Goal: Task Accomplishment & Management: Manage account settings

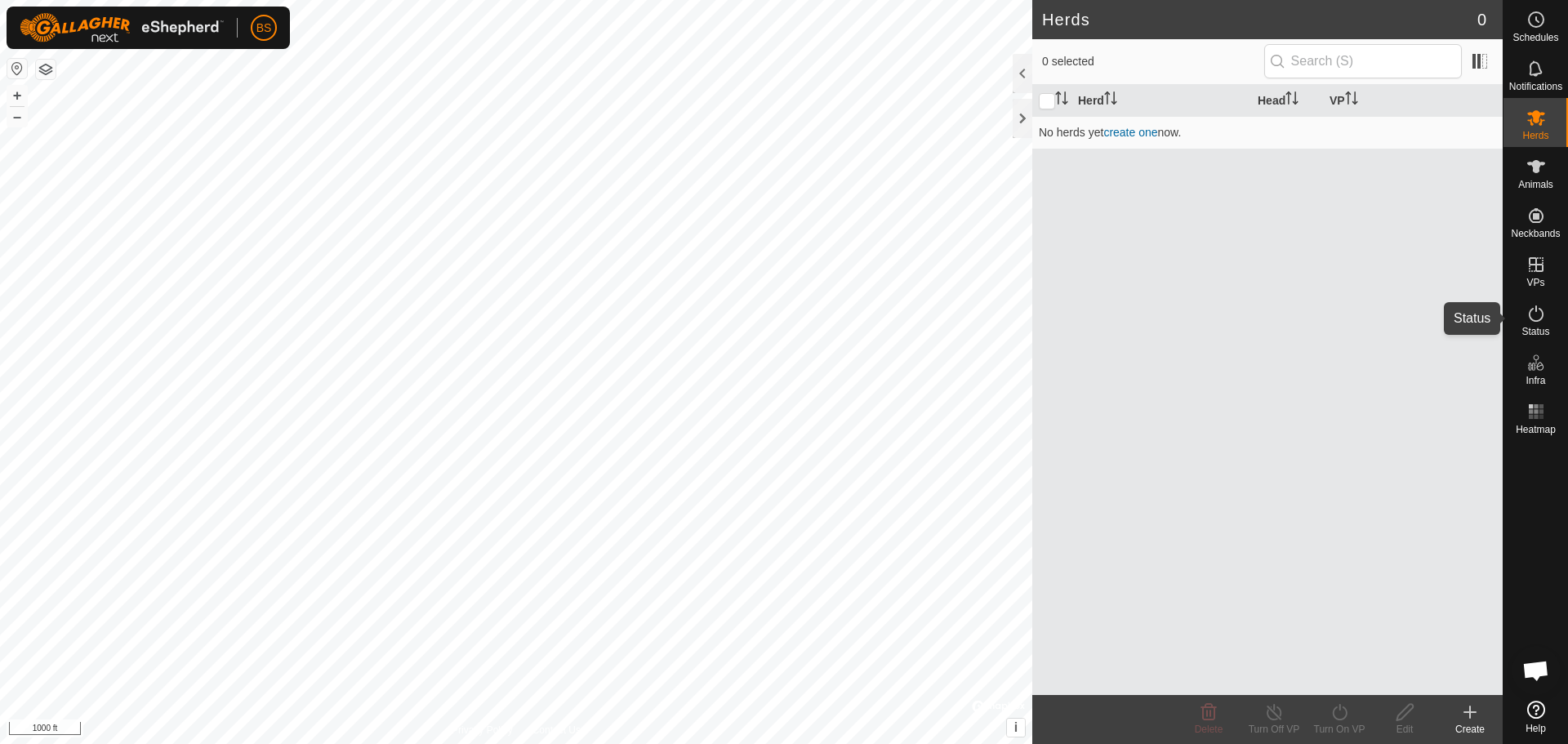
click at [1527, 314] on icon at bounding box center [1536, 313] width 20 height 20
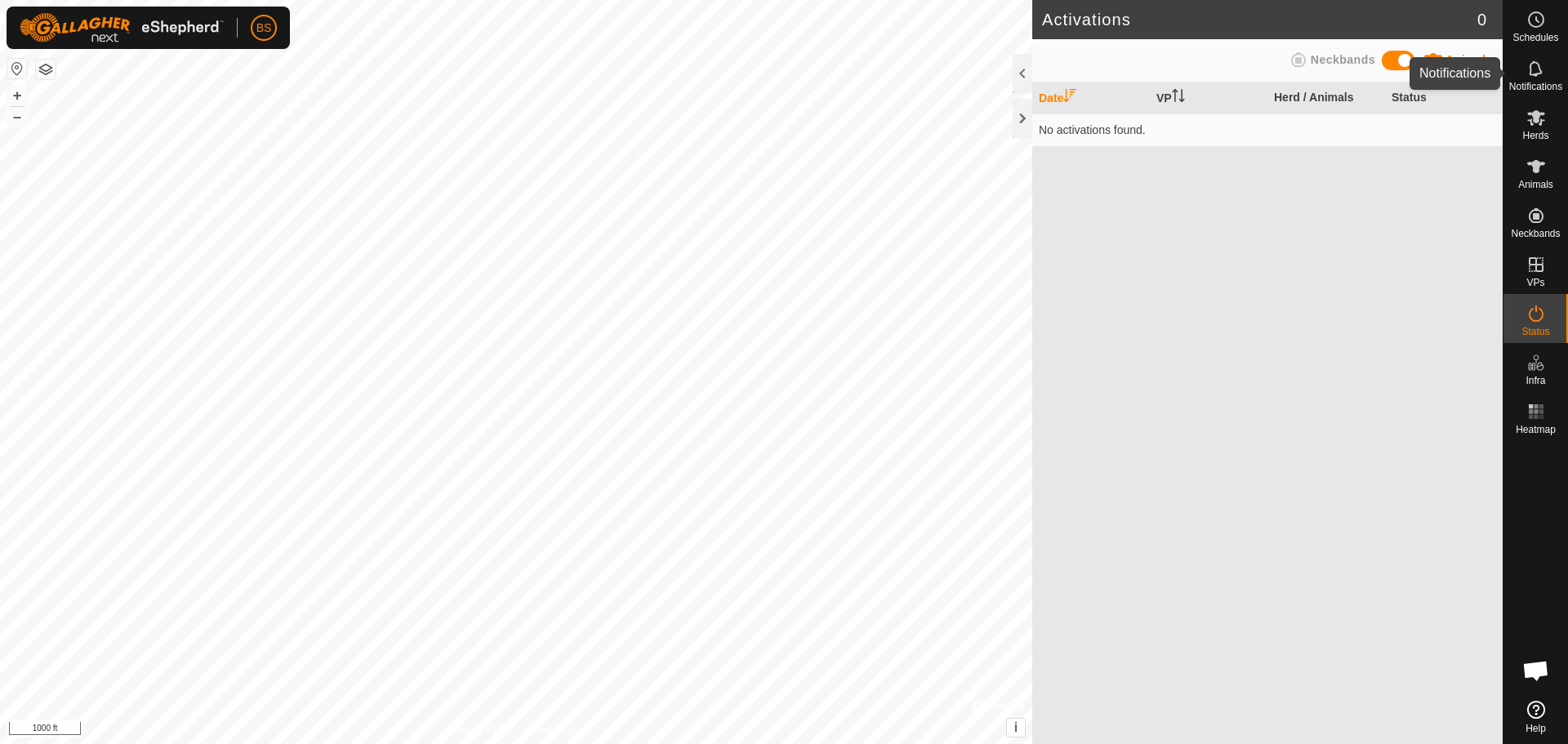
click at [1536, 78] on icon at bounding box center [1536, 68] width 20 height 20
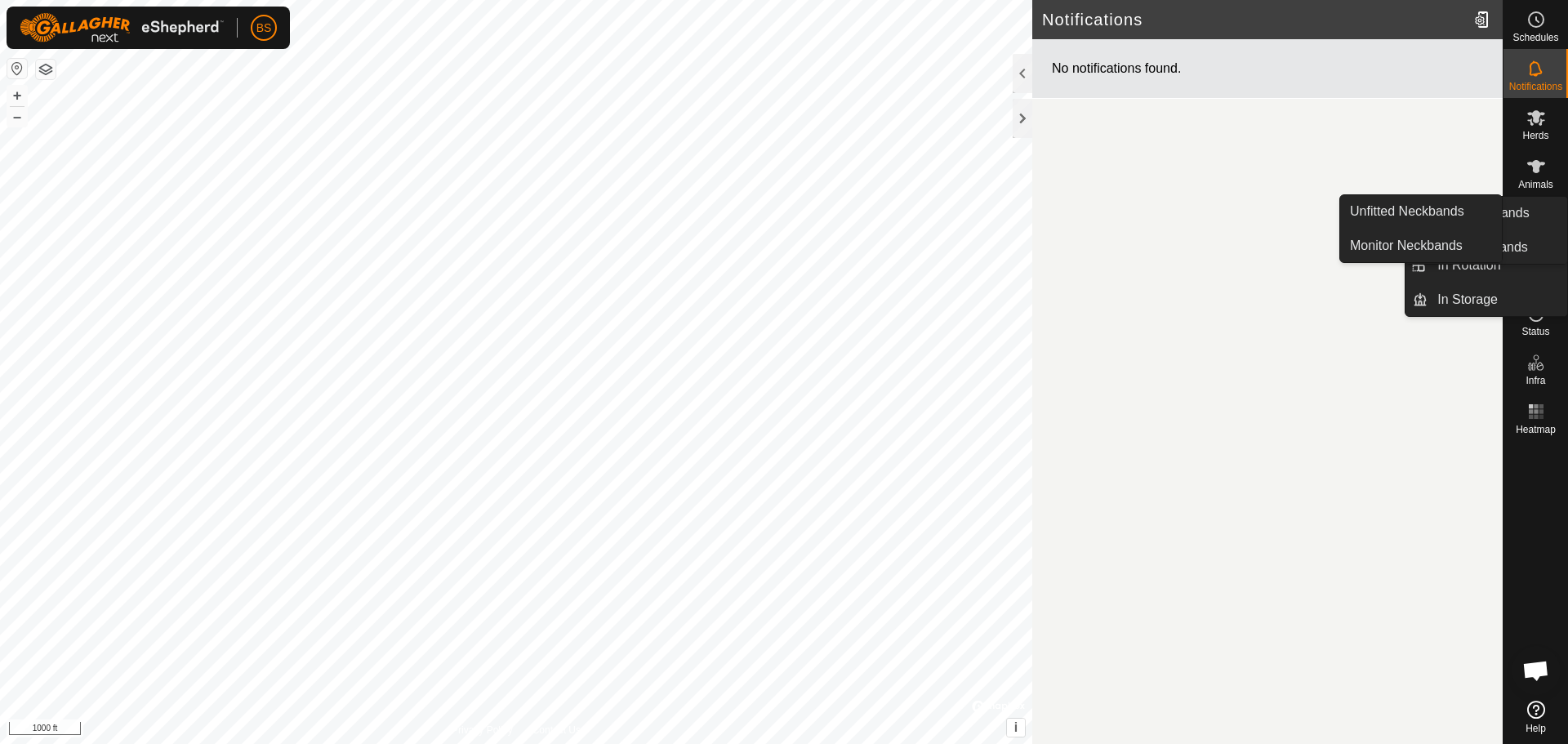
click at [1538, 218] on icon at bounding box center [1536, 216] width 15 height 15
click at [1456, 218] on link "Unfitted Neckbands" at bounding box center [1420, 211] width 162 height 33
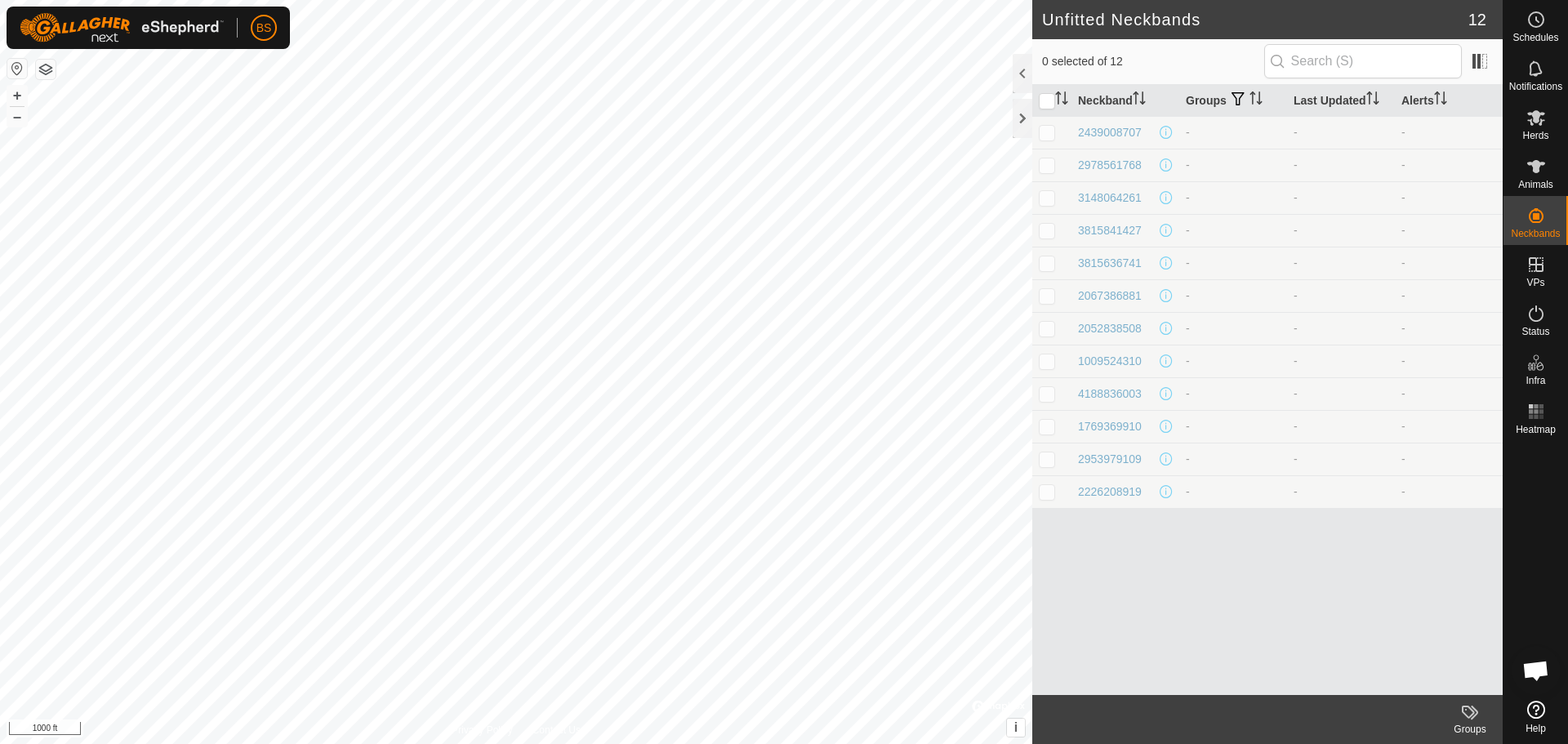
click at [1020, 113] on div at bounding box center [1022, 117] width 20 height 39
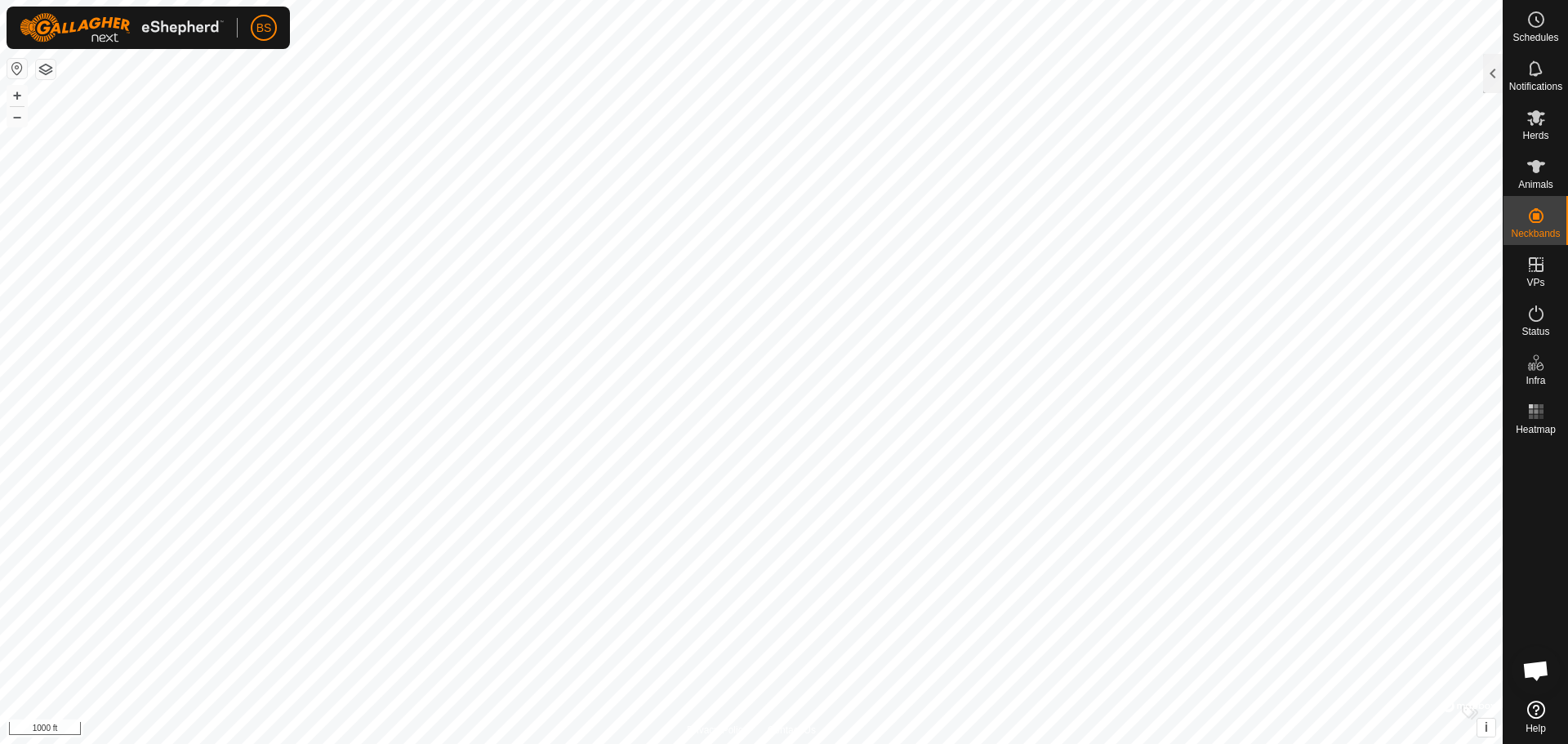
click at [1493, 74] on div at bounding box center [1492, 73] width 20 height 39
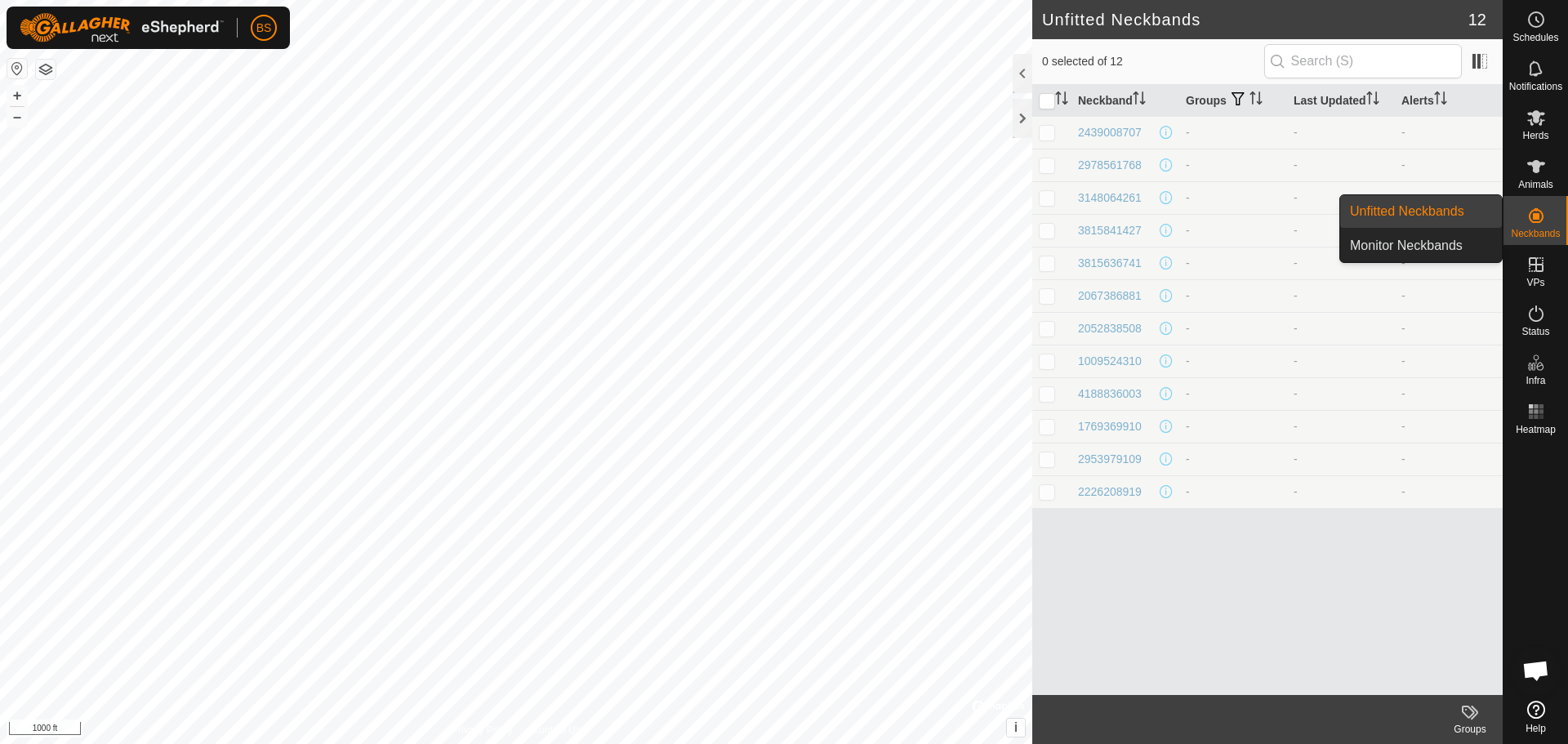
click at [1451, 242] on link "Monitor Neckbands" at bounding box center [1420, 246] width 162 height 33
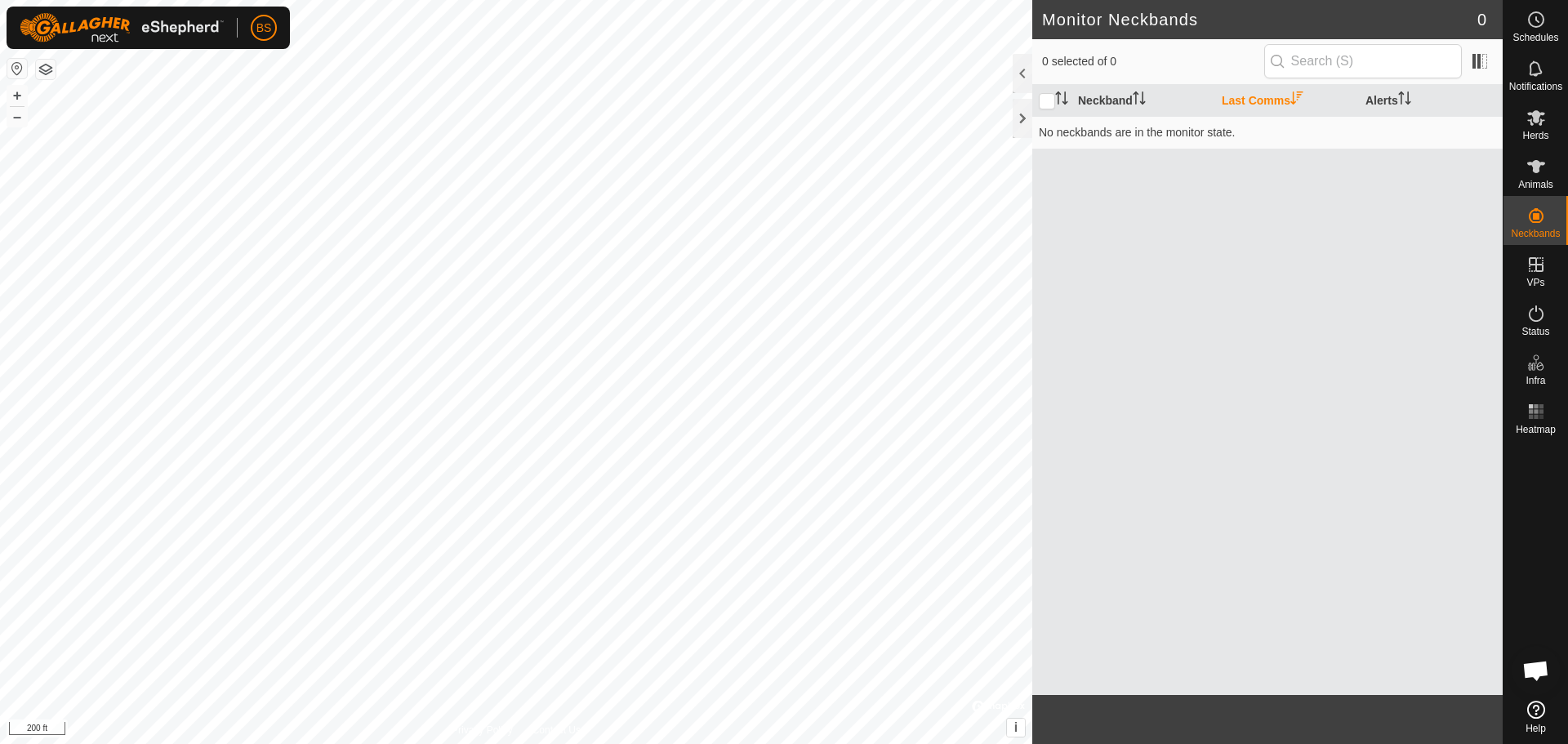
click at [1269, 422] on div "Monitor Neckbands 0 0 selected of 0 Neckband Last Comms Alerts No neckbands are…" at bounding box center [751, 372] width 1503 height 744
click at [1526, 318] on icon at bounding box center [1536, 313] width 20 height 20
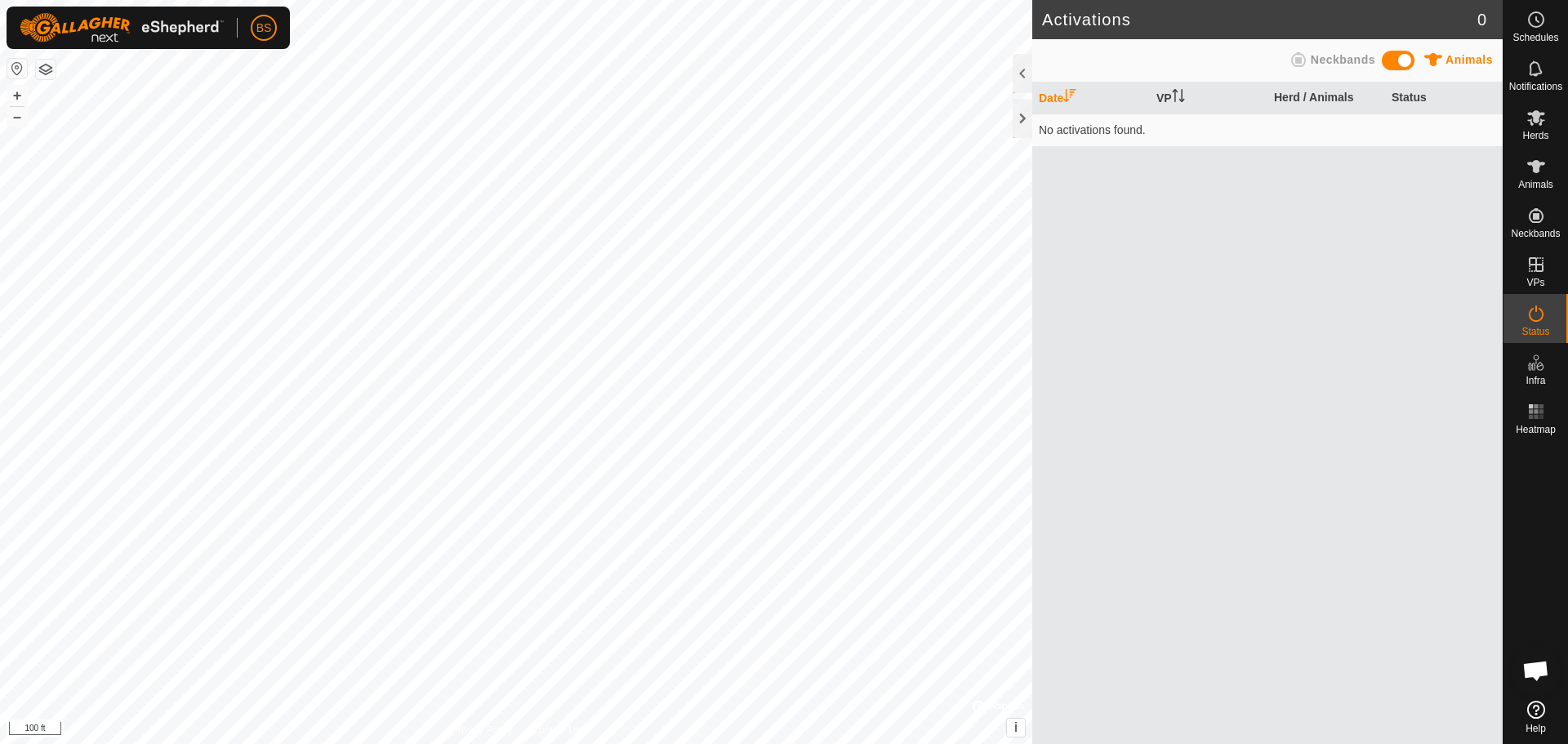
click at [1403, 57] on span at bounding box center [1398, 61] width 33 height 20
click at [1391, 57] on span at bounding box center [1398, 61] width 33 height 20
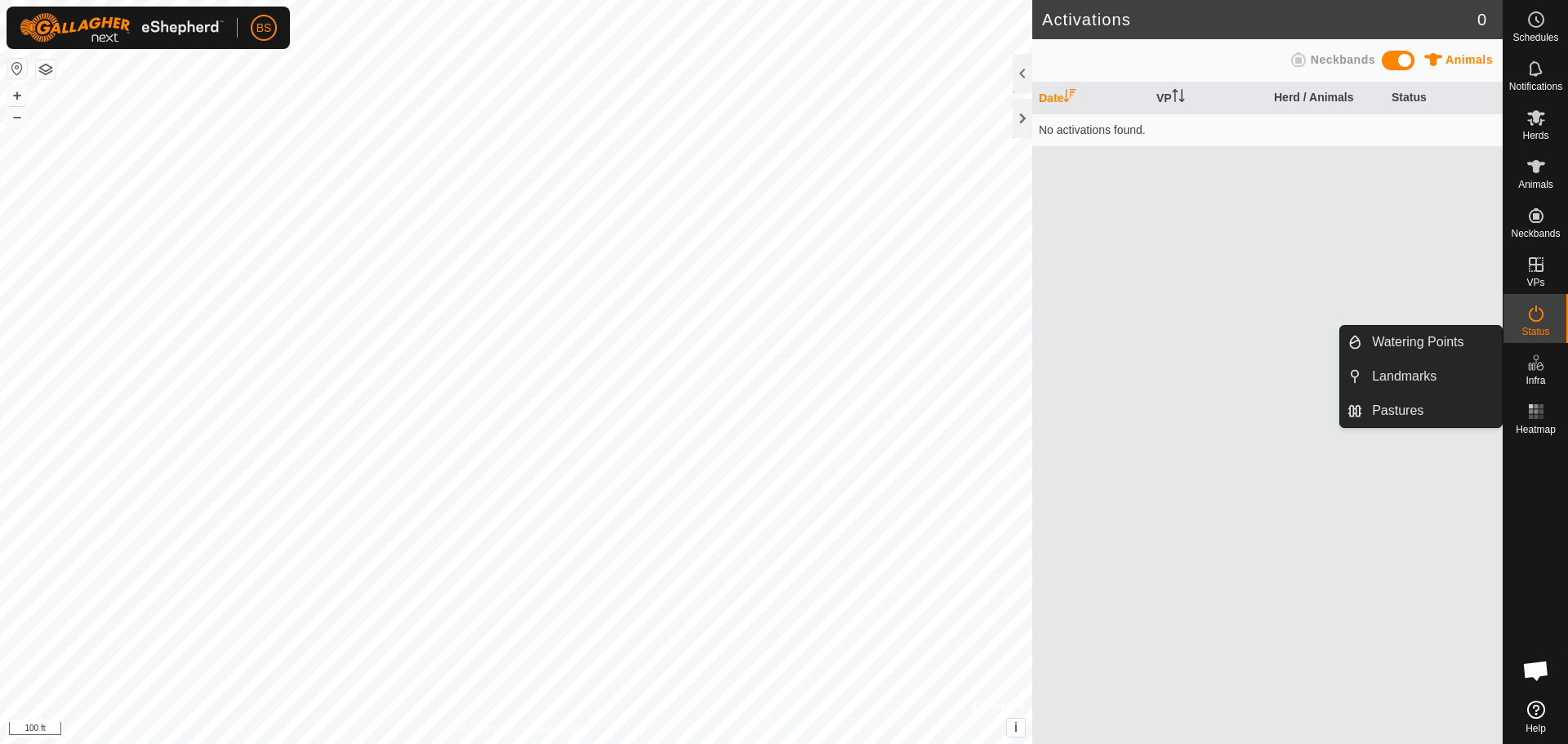
click at [1417, 411] on link "Pastures" at bounding box center [1432, 410] width 140 height 33
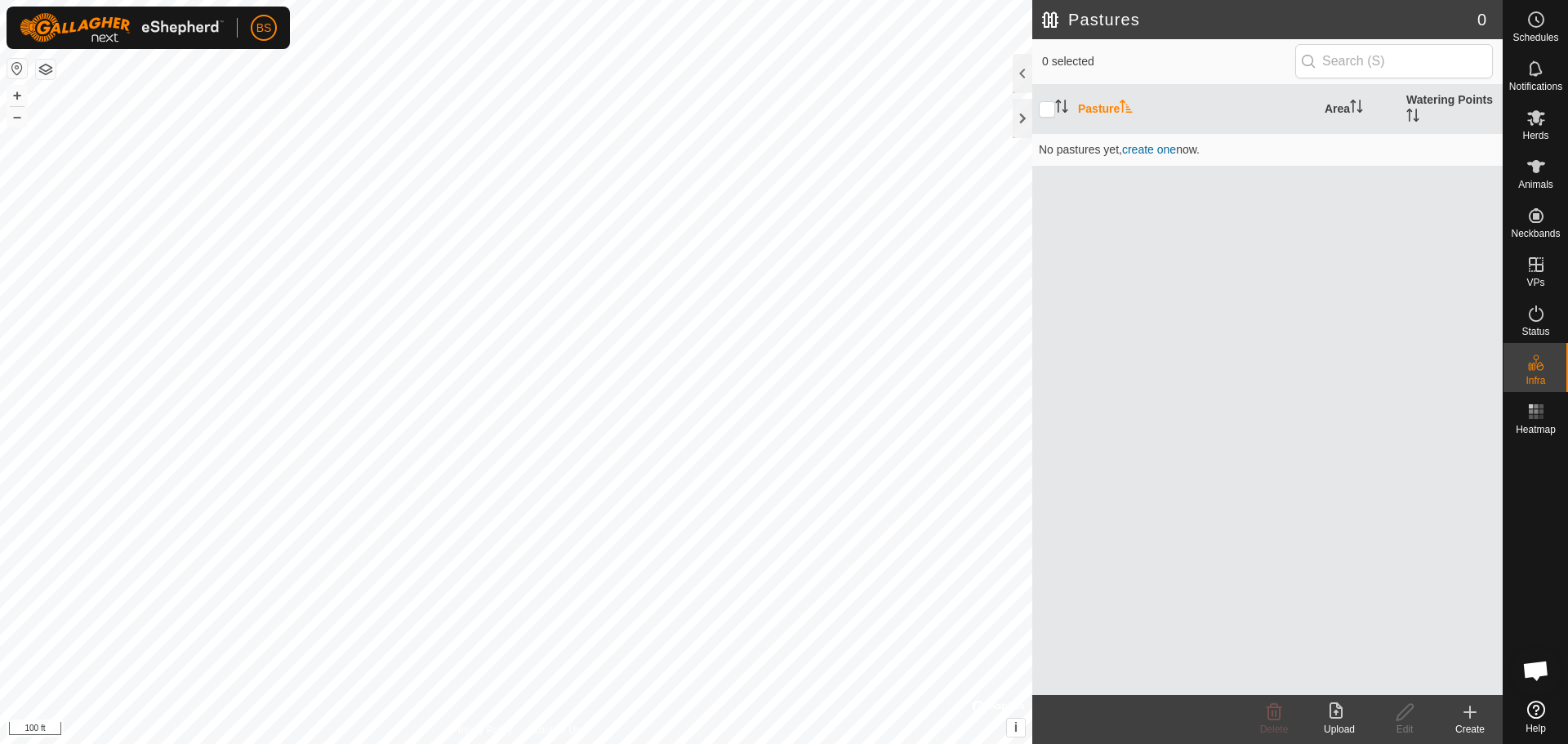
click at [1142, 149] on span "create one" at bounding box center [1148, 149] width 54 height 13
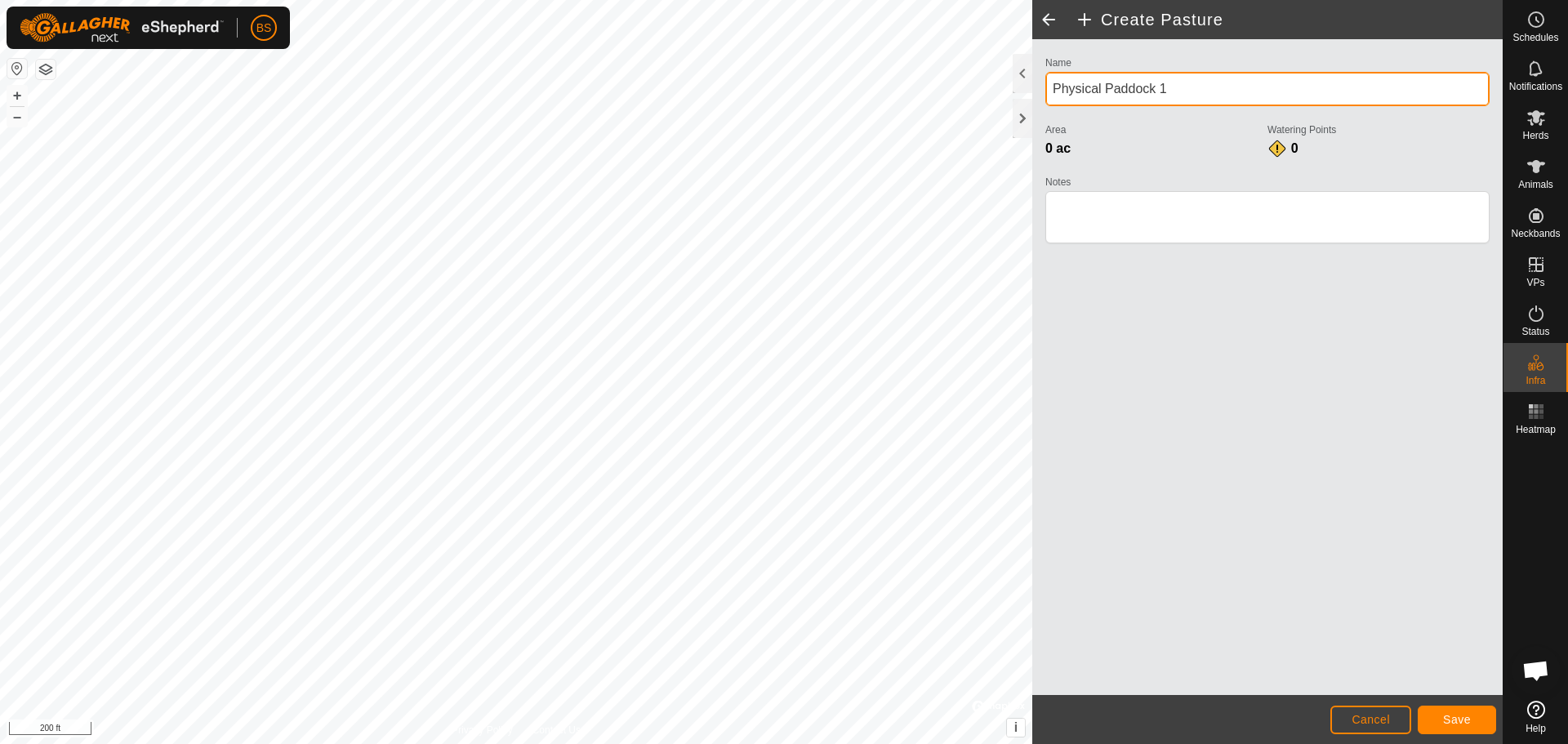
click at [1190, 81] on input "Physical Paddock 1" at bounding box center [1267, 89] width 444 height 34
type input "P"
type input "[PERSON_NAME]"
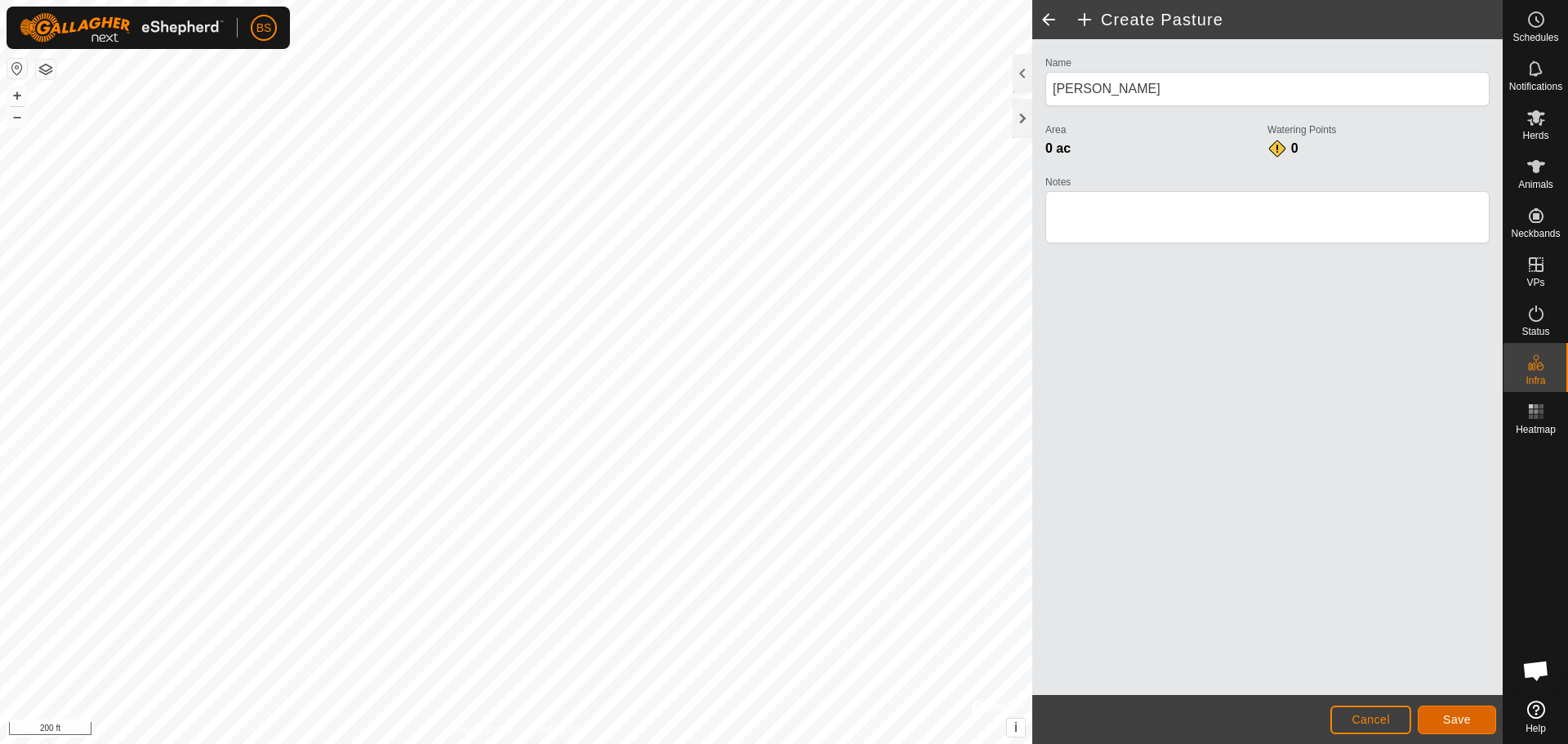
click at [1452, 719] on span "Save" at bounding box center [1456, 719] width 27 height 13
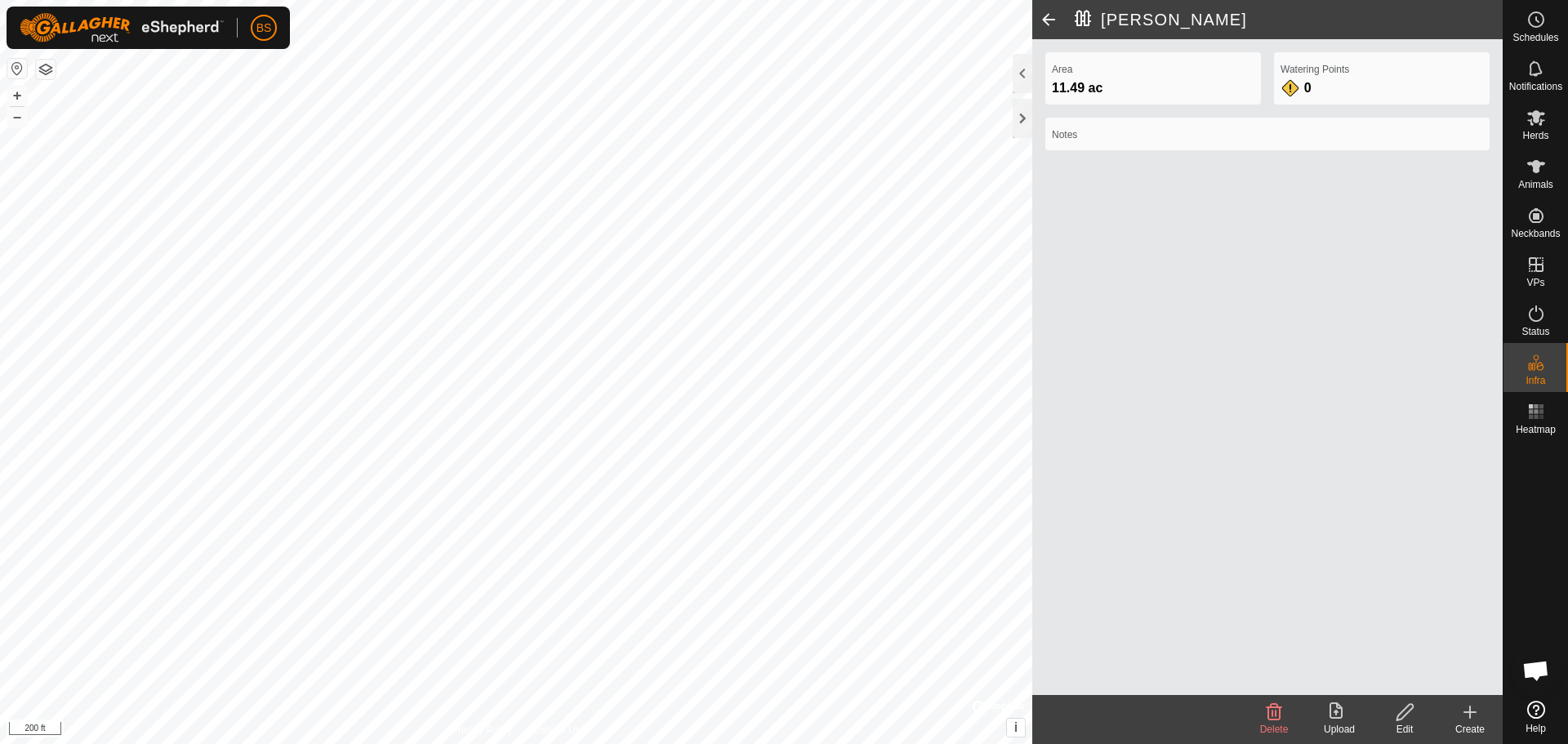
click at [650, 0] on html "BS Schedules Notifications Herds Animals Neckbands VPs Status Infra Heatmap Hel…" at bounding box center [784, 372] width 1568 height 744
click at [640, 0] on html "BS Schedules Notifications Herds Animals Neckbands VPs Status Infra Heatmap Hel…" at bounding box center [784, 372] width 1568 height 744
click at [502, 743] on html "BS Schedules Notifications Herds Animals Neckbands VPs Status Infra Heatmap Hel…" at bounding box center [784, 372] width 1568 height 744
click at [1049, 21] on span at bounding box center [1048, 19] width 33 height 39
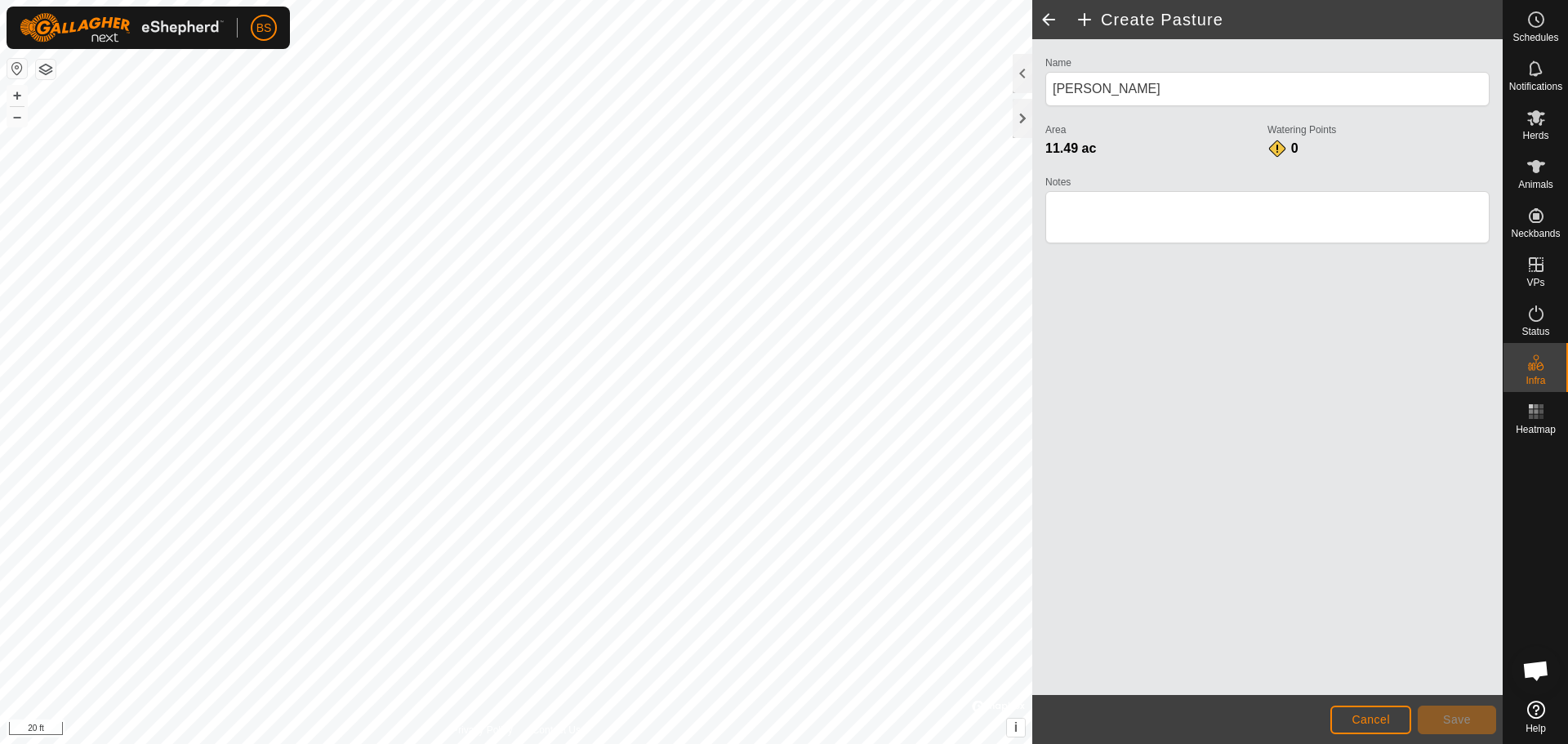
click at [1043, 18] on span at bounding box center [1048, 19] width 33 height 39
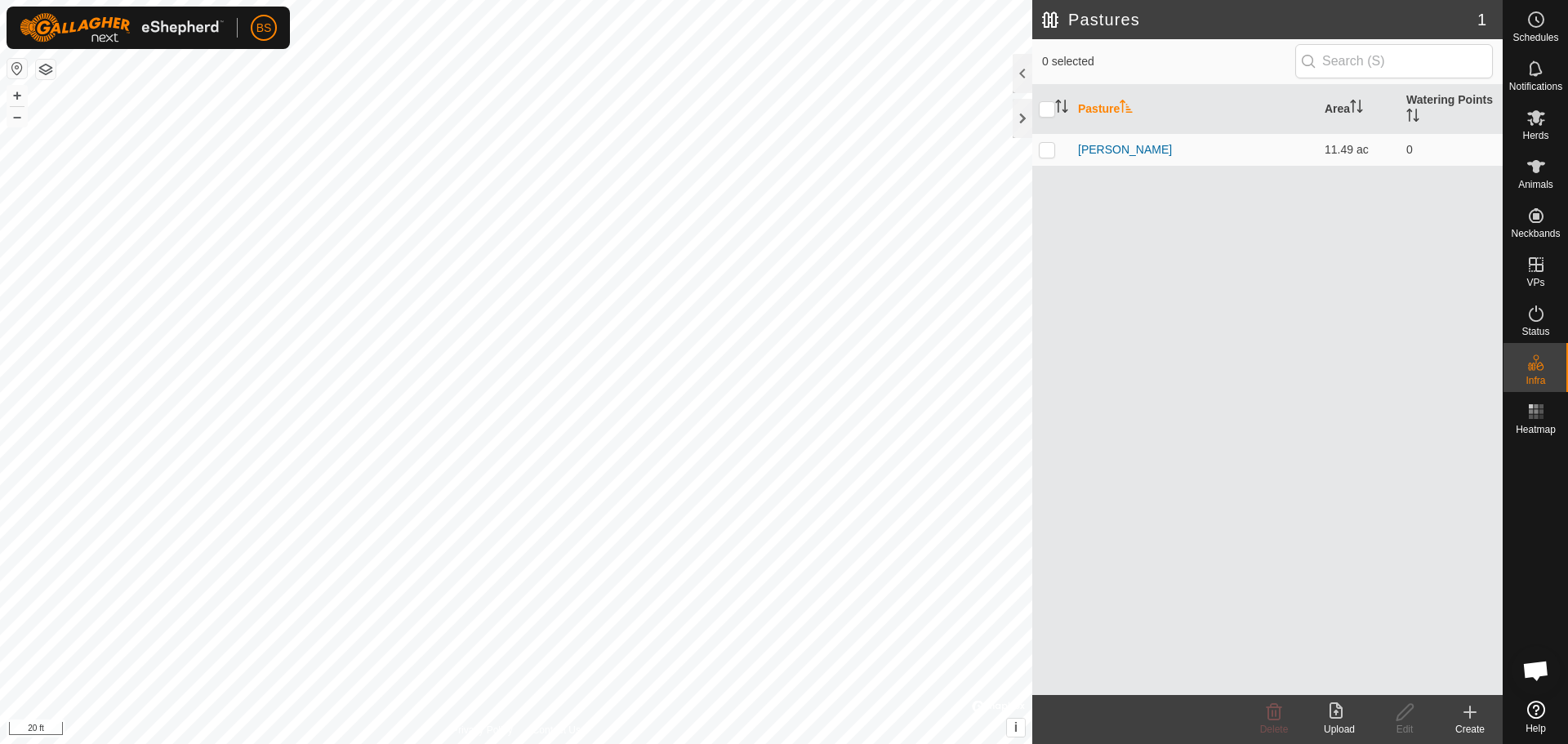
click at [1122, 152] on link "[PERSON_NAME]" at bounding box center [1124, 149] width 94 height 13
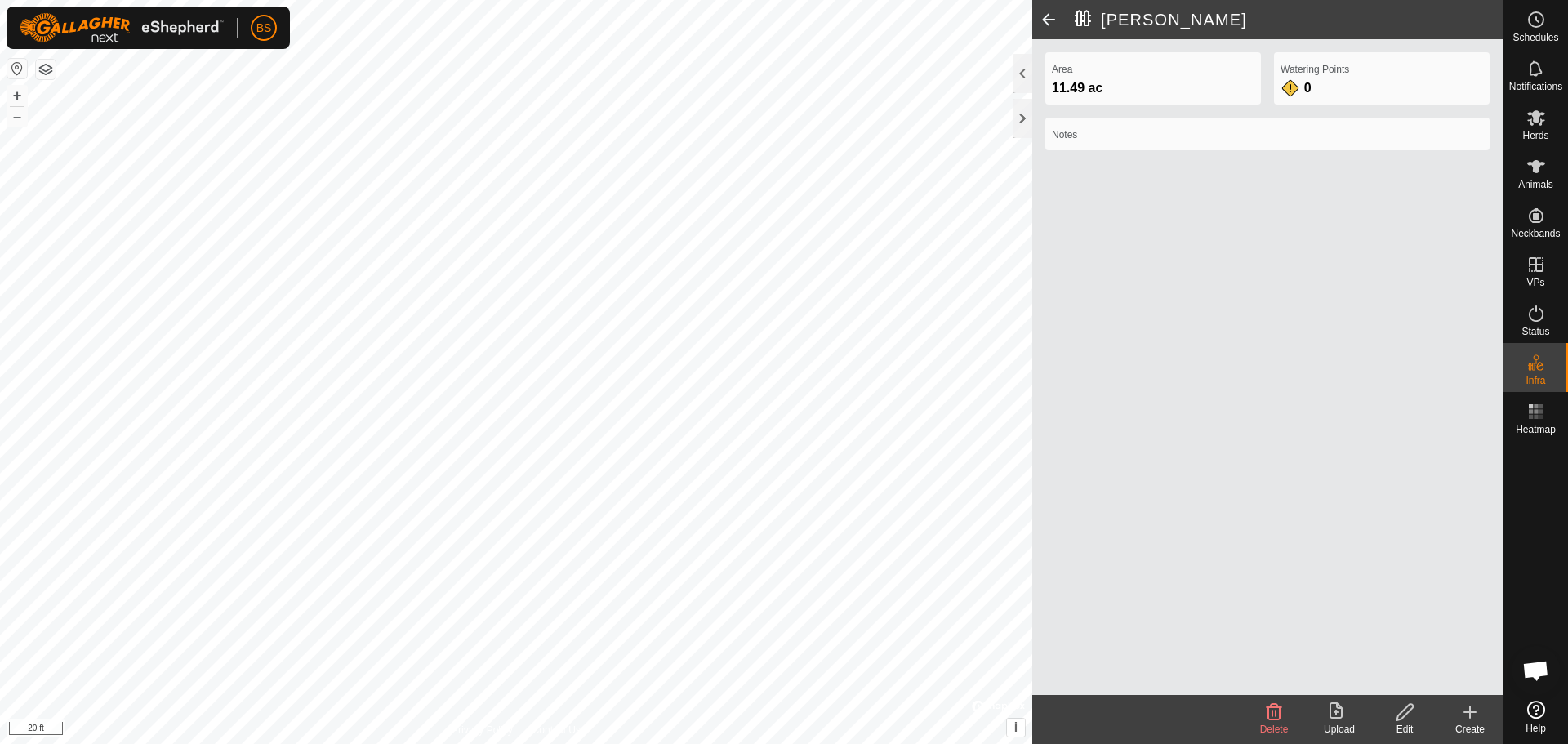
click at [1403, 708] on icon at bounding box center [1405, 712] width 21 height 20
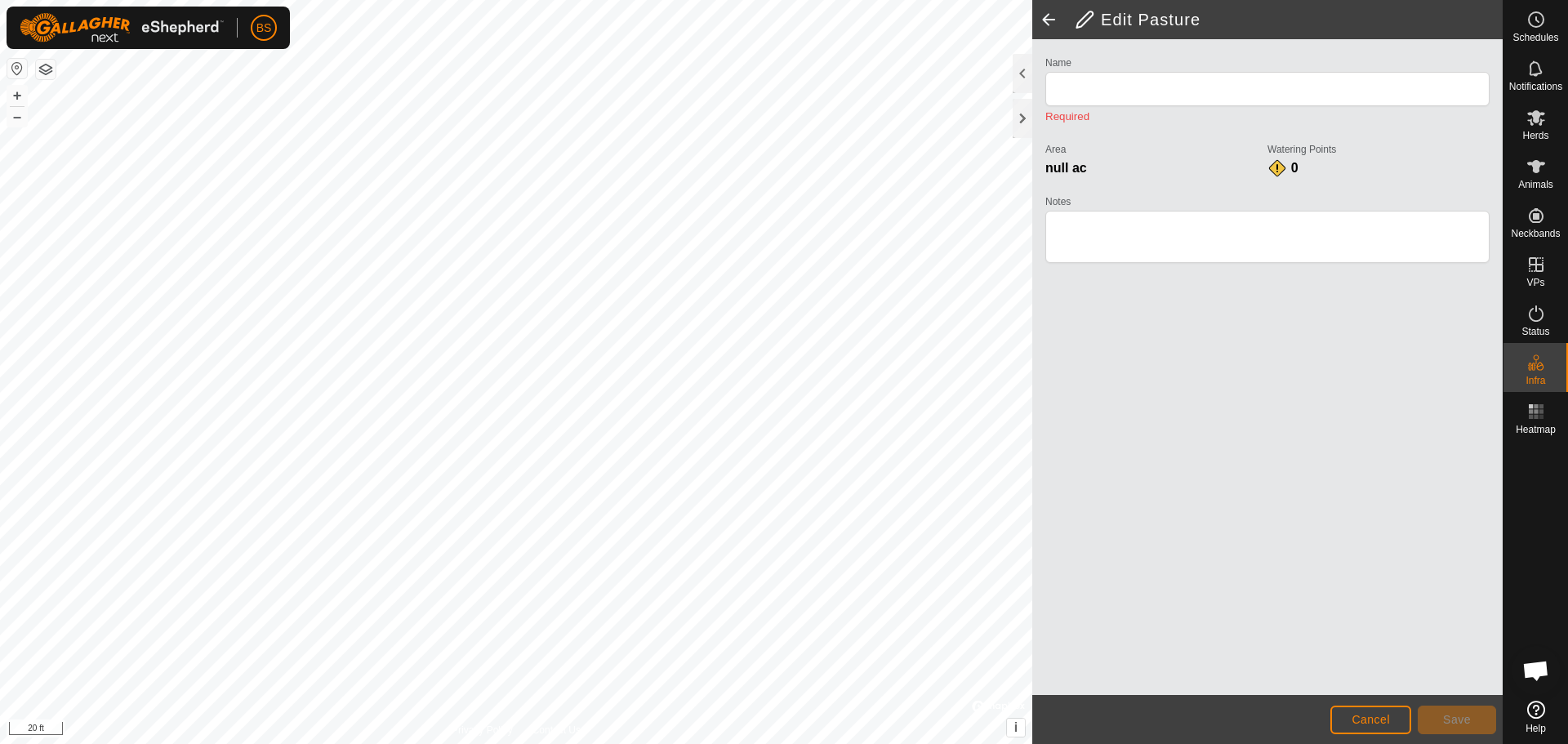
type input "[PERSON_NAME]"
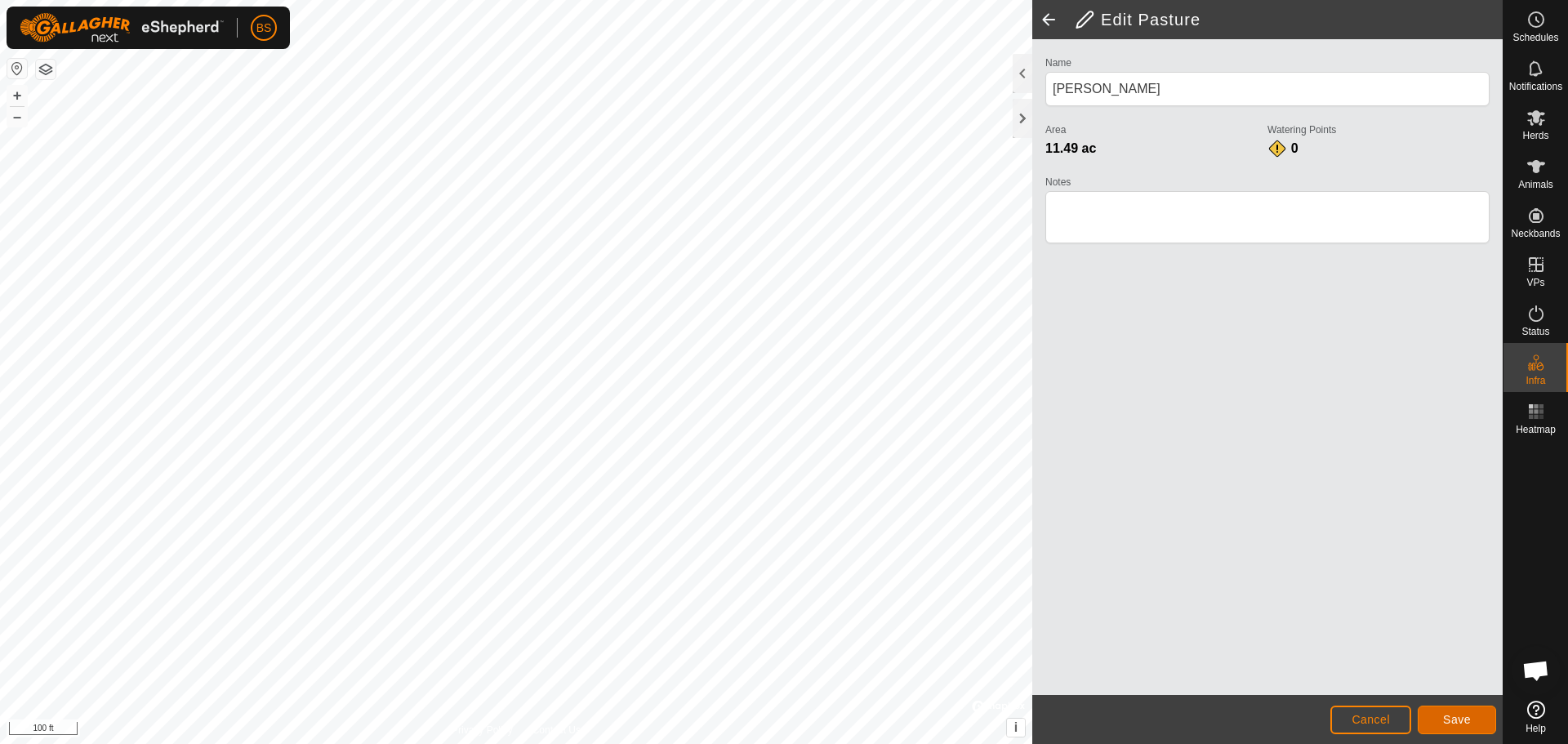
click at [1433, 715] on button "Save" at bounding box center [1456, 719] width 78 height 28
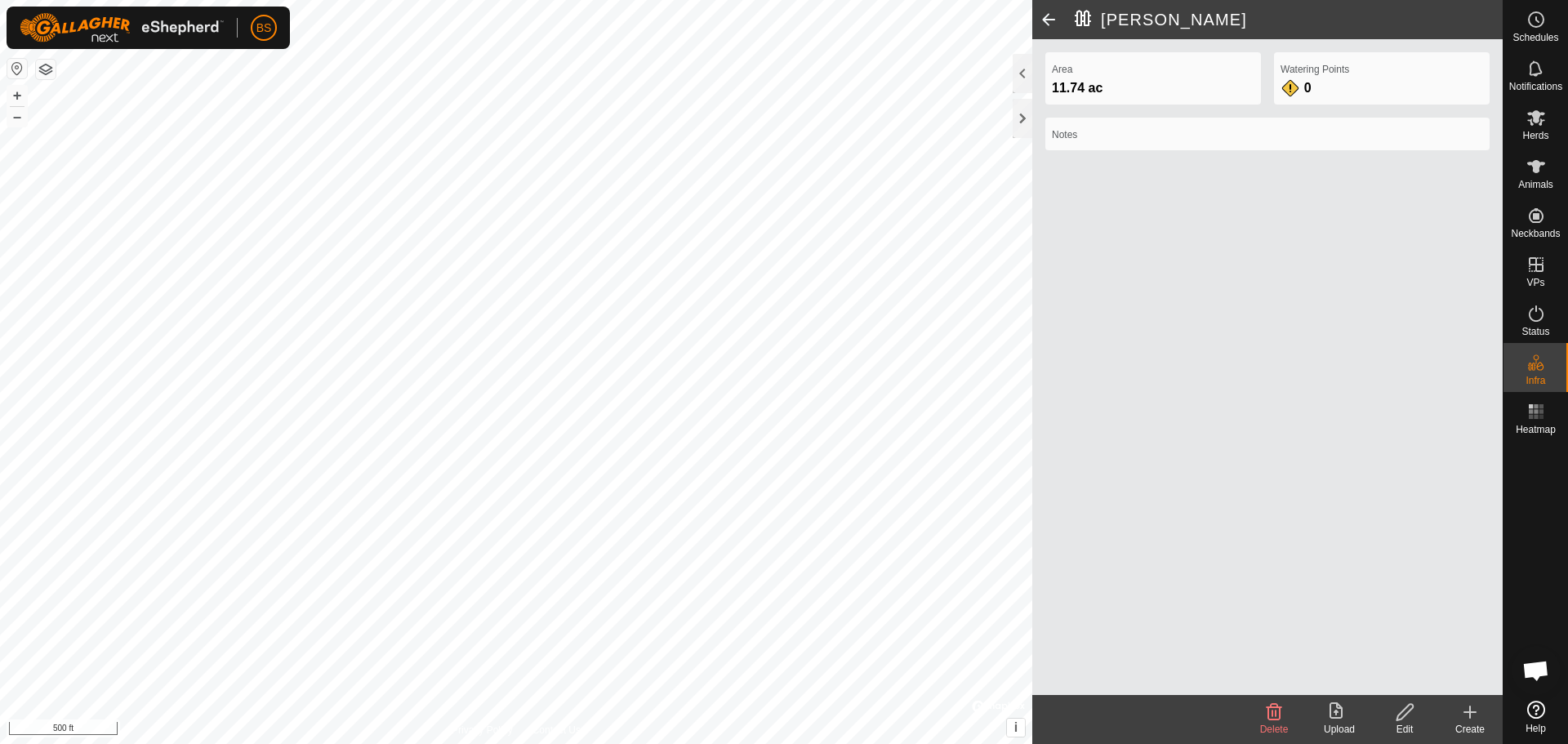
click at [507, 743] on html "BS Schedules Notifications Herds Animals Neckbands VPs Status Infra Heatmap Hel…" at bounding box center [784, 372] width 1568 height 744
click at [51, 74] on button "button" at bounding box center [45, 69] width 20 height 20
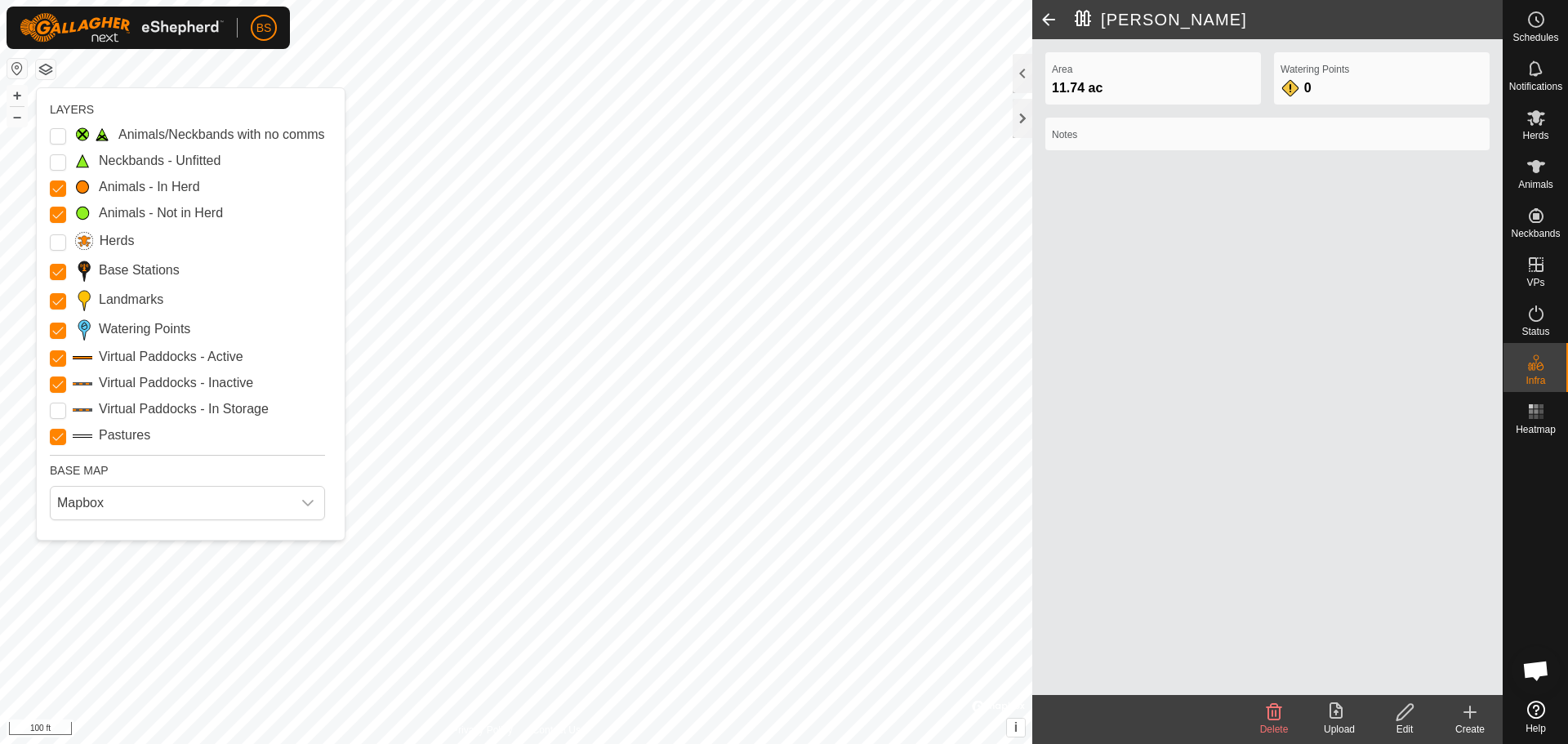
click at [51, 74] on button "button" at bounding box center [45, 69] width 20 height 20
